Goal: Task Accomplishment & Management: Manage account settings

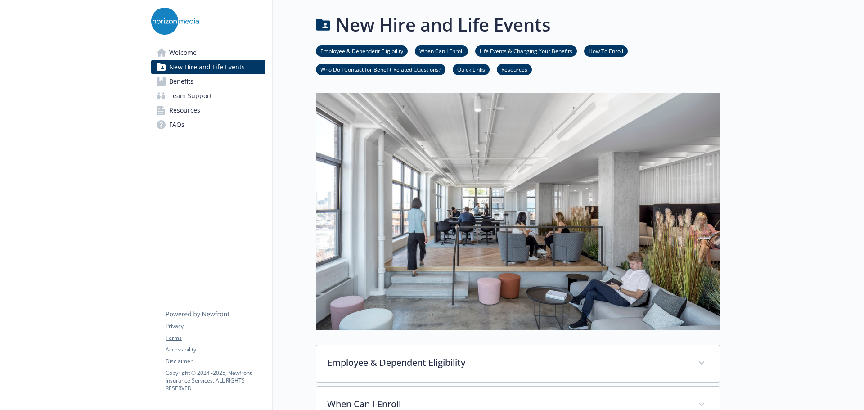
scroll to position [1055, 0]
